Goal: Information Seeking & Learning: Find specific fact

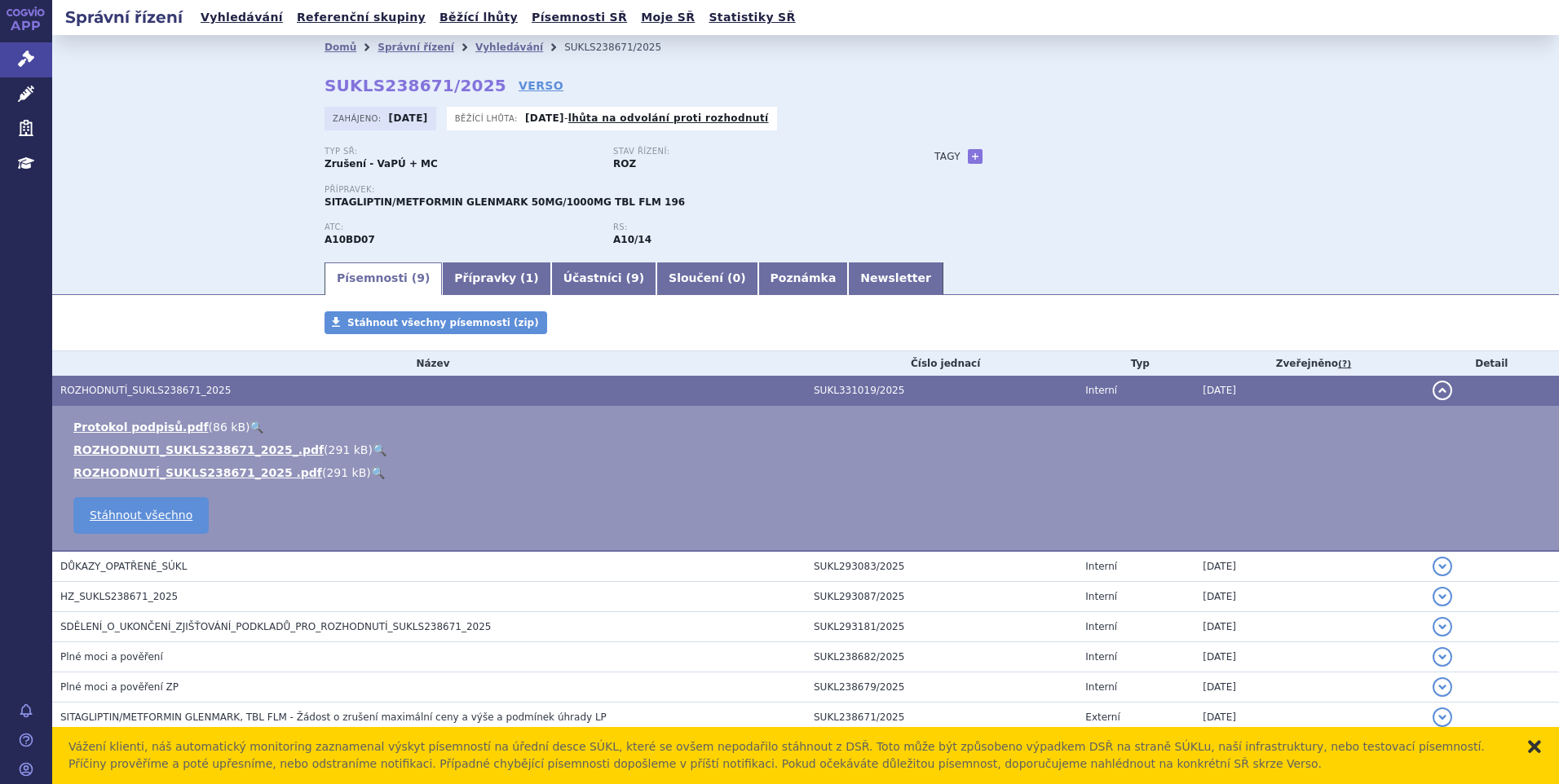
click at [1535, 748] on button "zavřít" at bounding box center [1534, 746] width 16 height 16
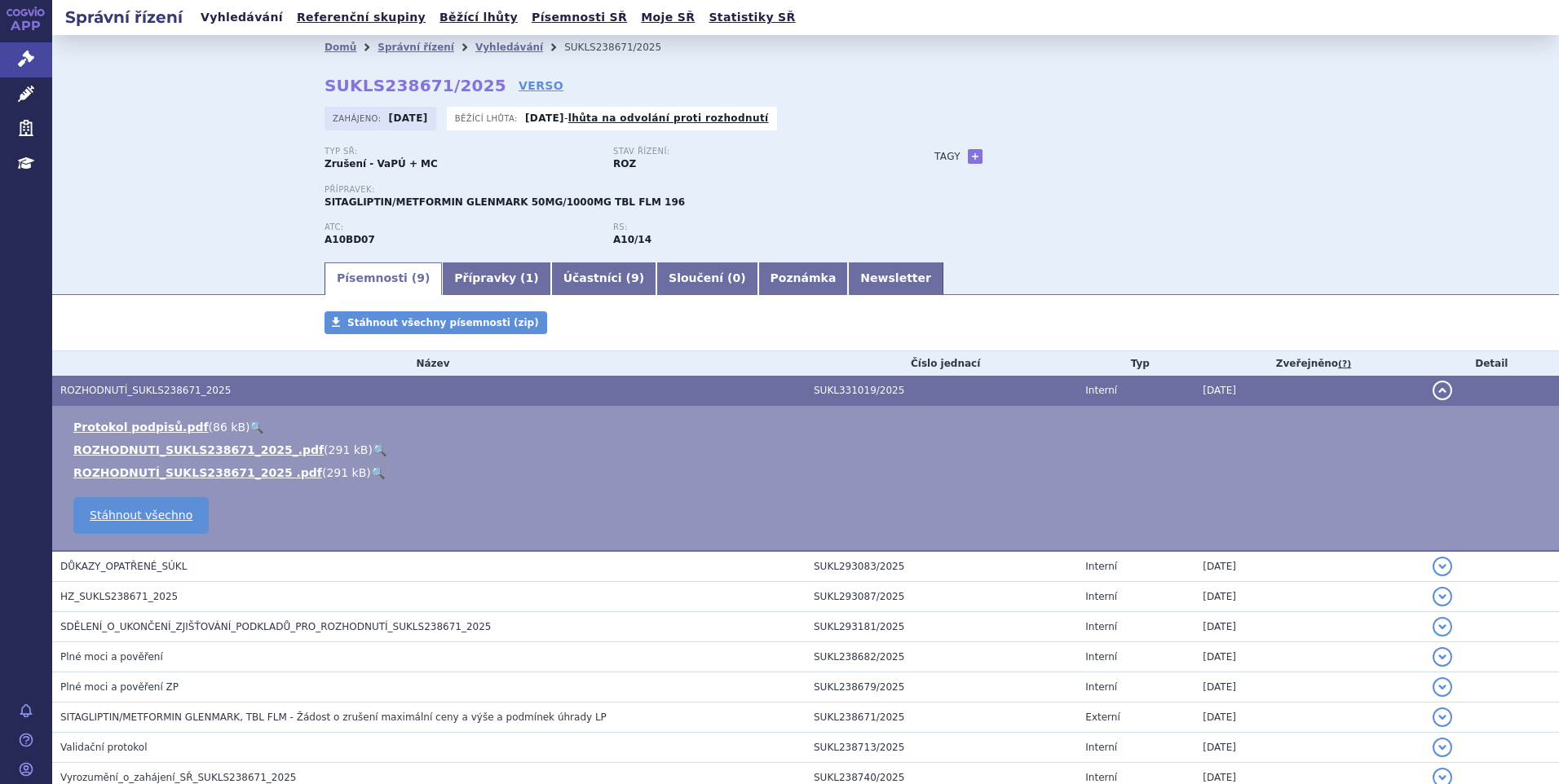
click at [220, 19] on link "Vyhledávání" at bounding box center [242, 18] width 92 height 22
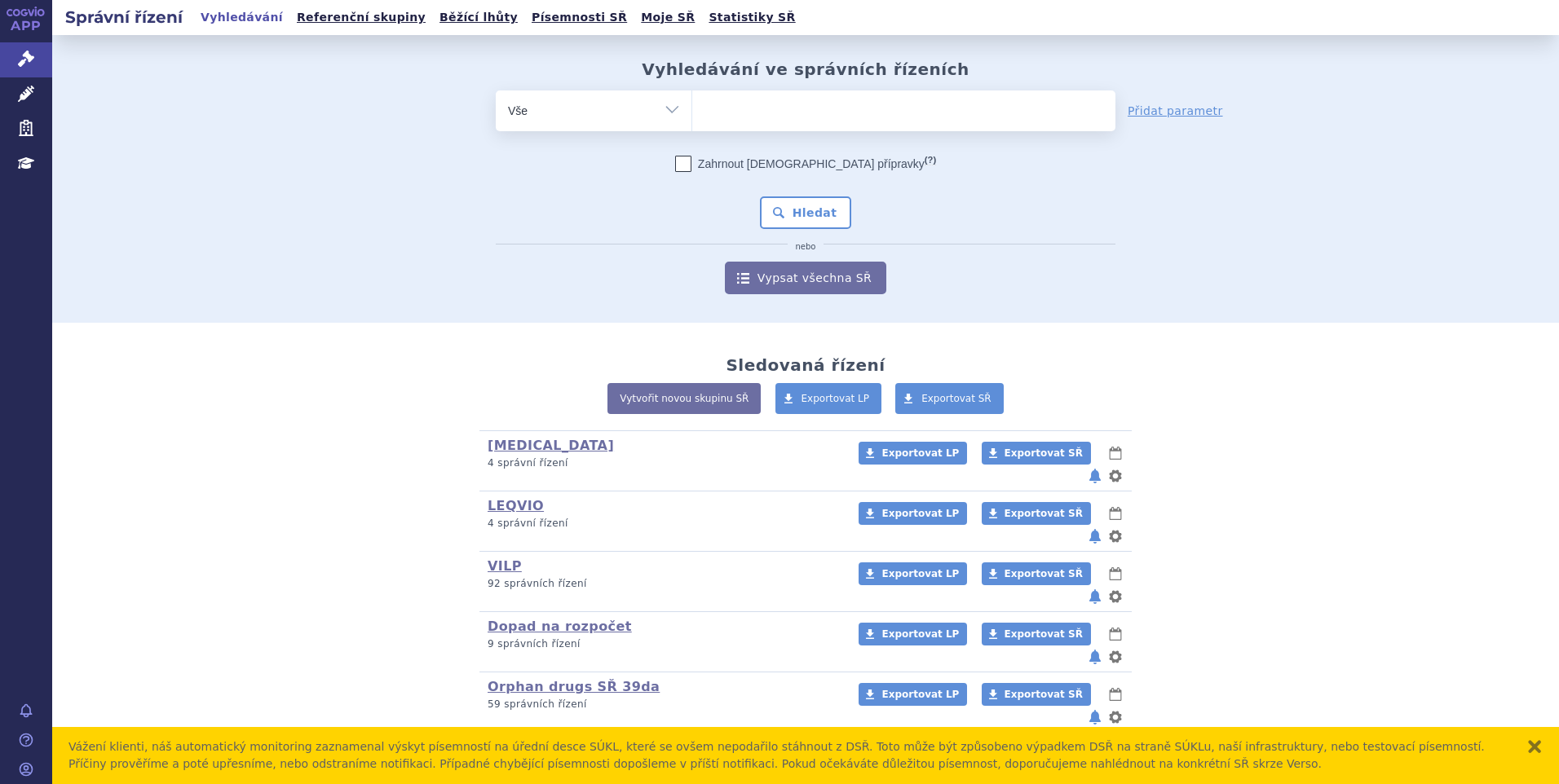
click at [732, 118] on ul at bounding box center [904, 108] width 423 height 34
click at [693, 118] on select at bounding box center [692, 110] width 1 height 41
paste input "SUKLS273924/2024"
type input "SUKLS273924/2024"
select select "SUKLS273924/2024"
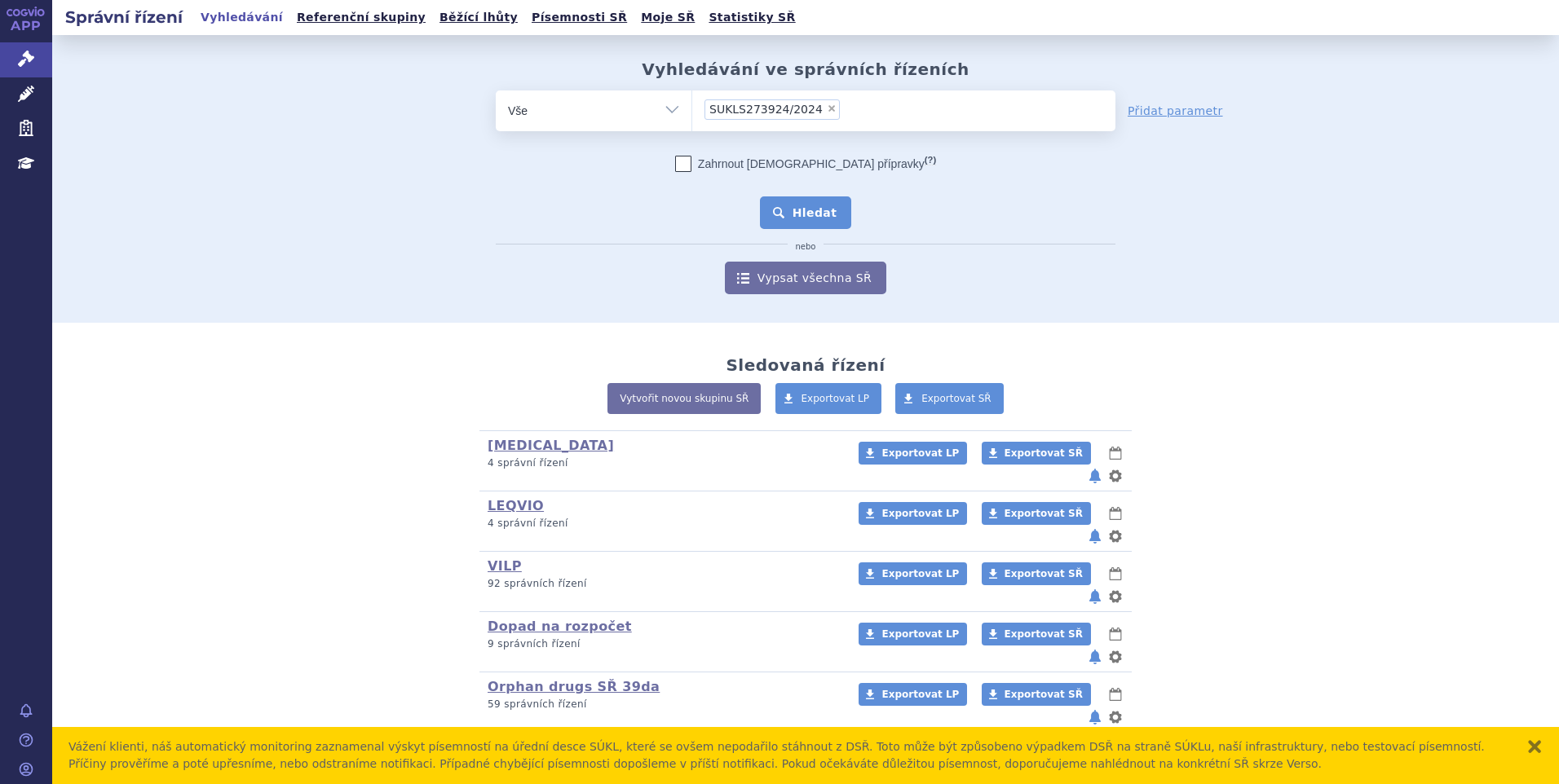
click at [761, 213] on button "Hledat" at bounding box center [805, 212] width 92 height 33
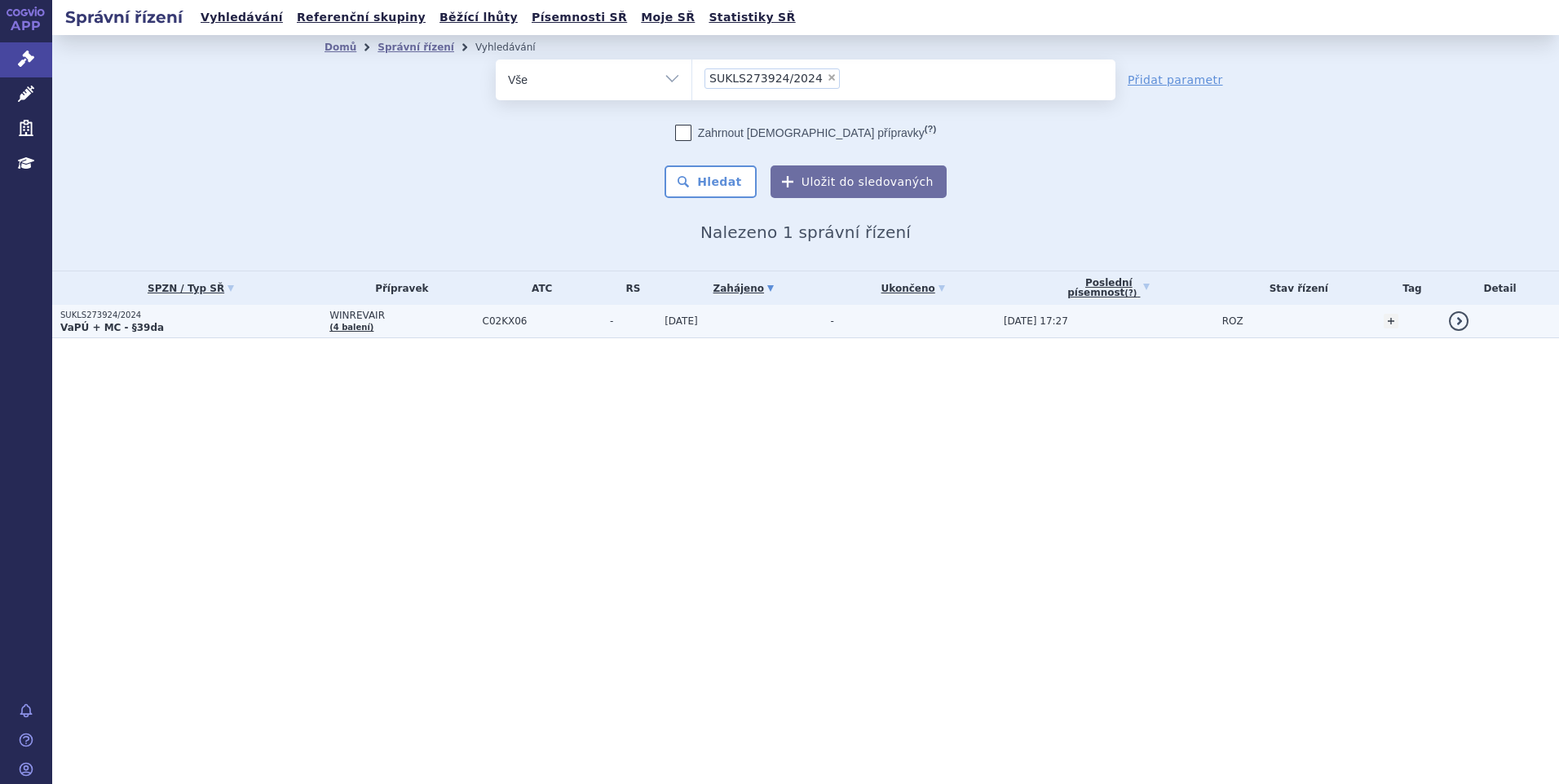
click at [240, 326] on p "VaPÚ + MC - §39da" at bounding box center [190, 327] width 260 height 13
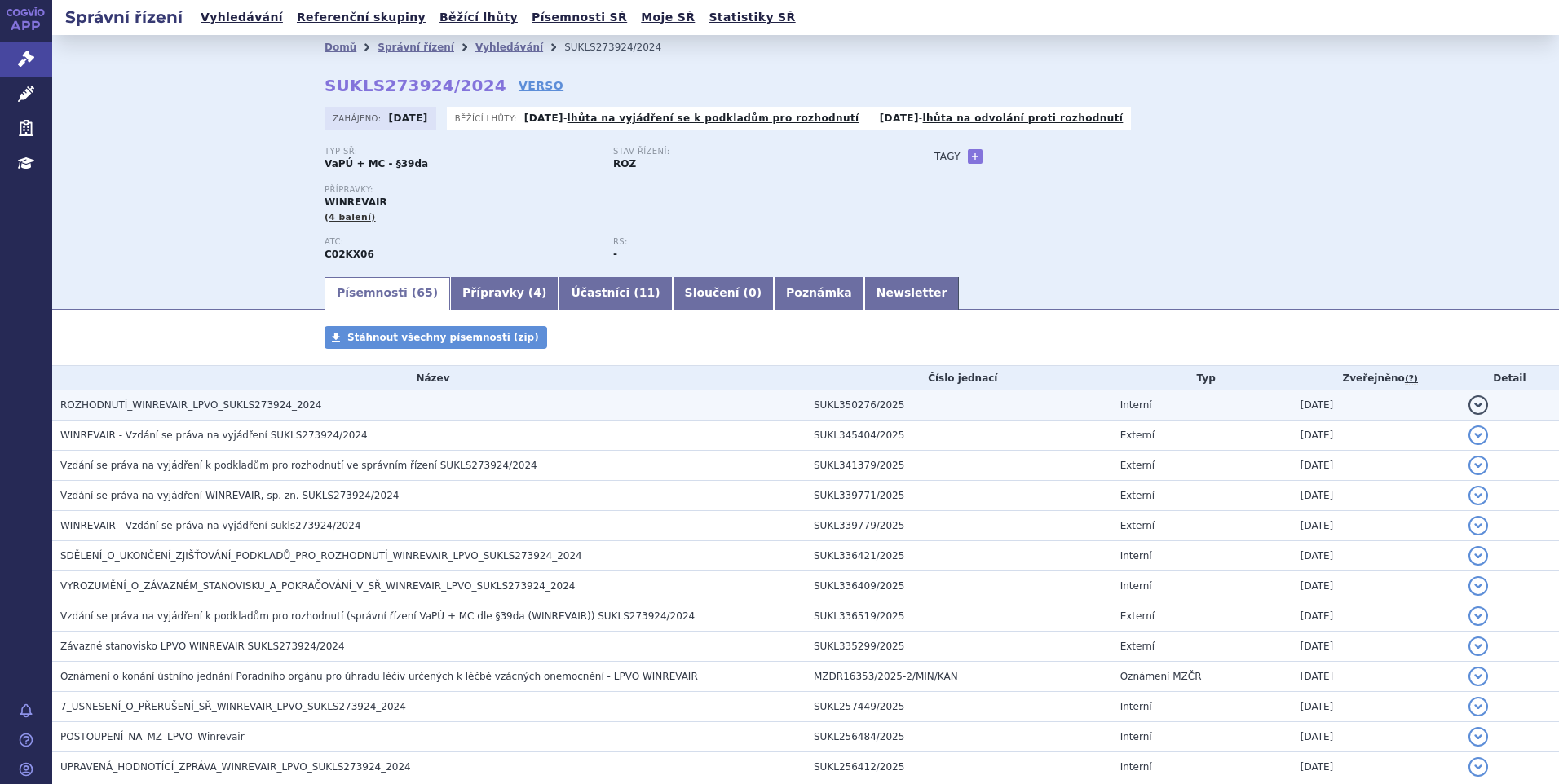
click at [267, 416] on td "ROZHODNUTÍ_WINREVAIR_LPVO_SUKLS273924_2024" at bounding box center [428, 405] width 754 height 30
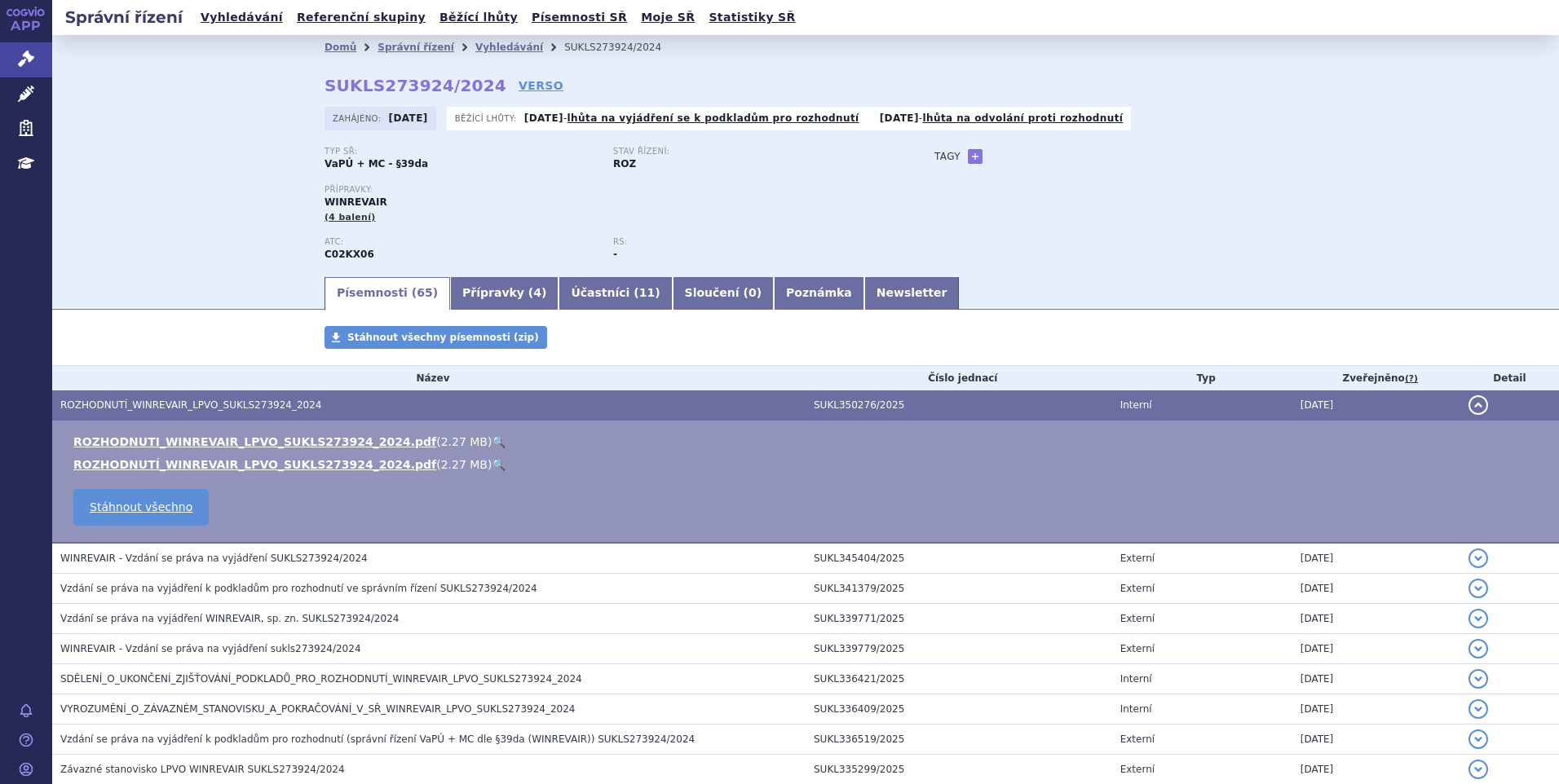
click at [492, 443] on link "🔍" at bounding box center [499, 441] width 14 height 13
